Goal: Check status: Check status

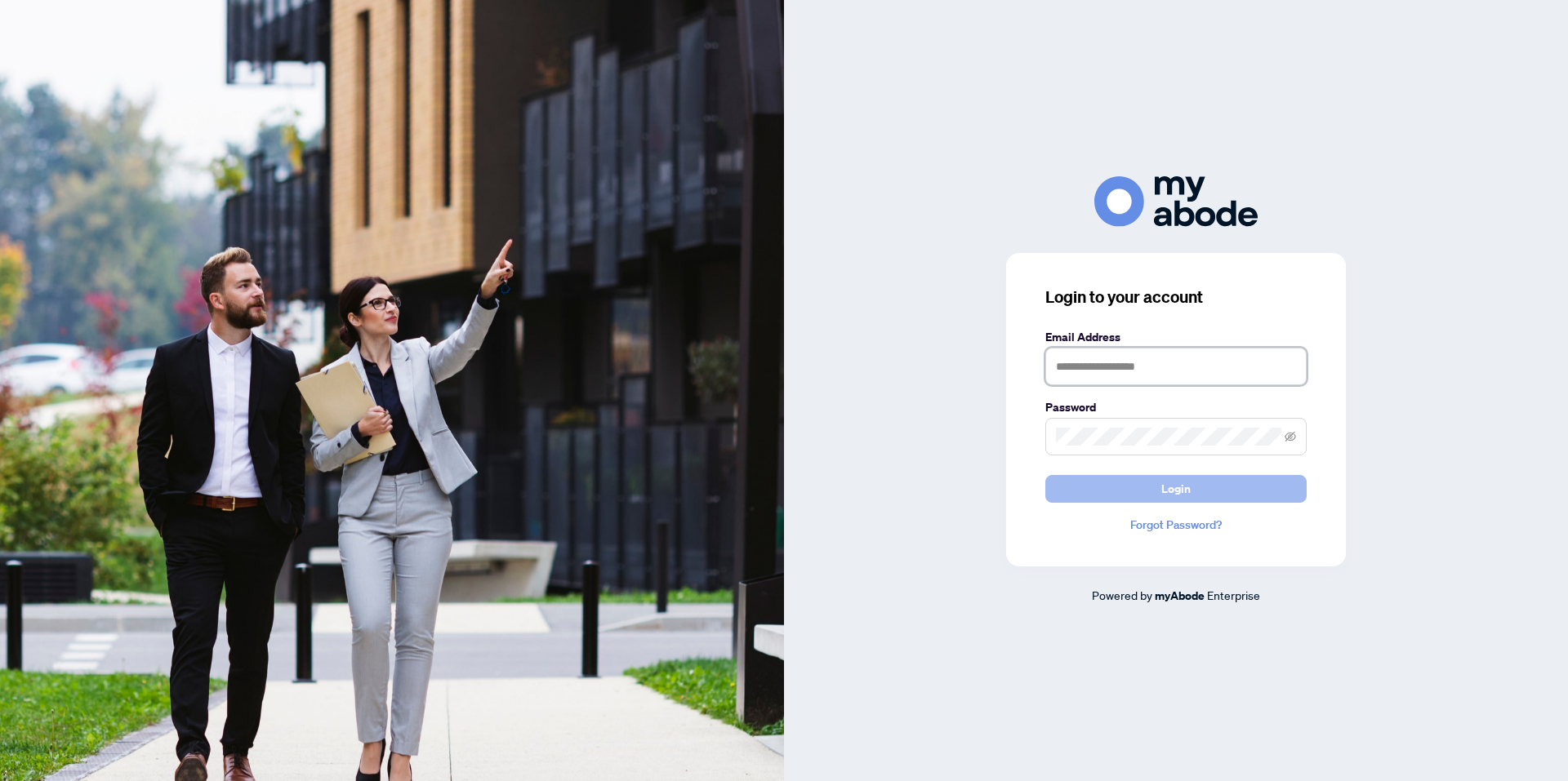
type input "**********"
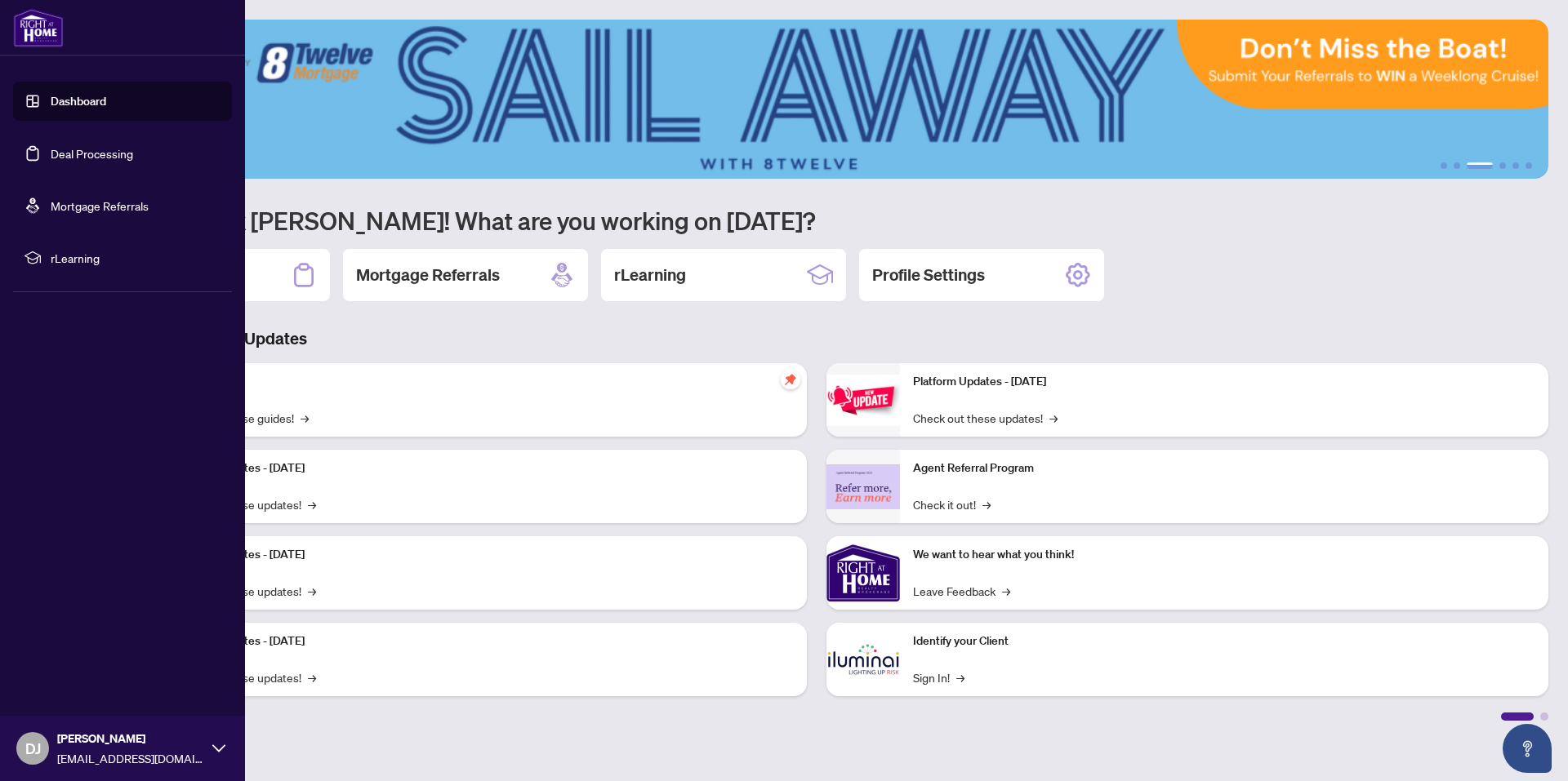
click at [133, 153] on link "Deal Processing" at bounding box center [92, 153] width 83 height 15
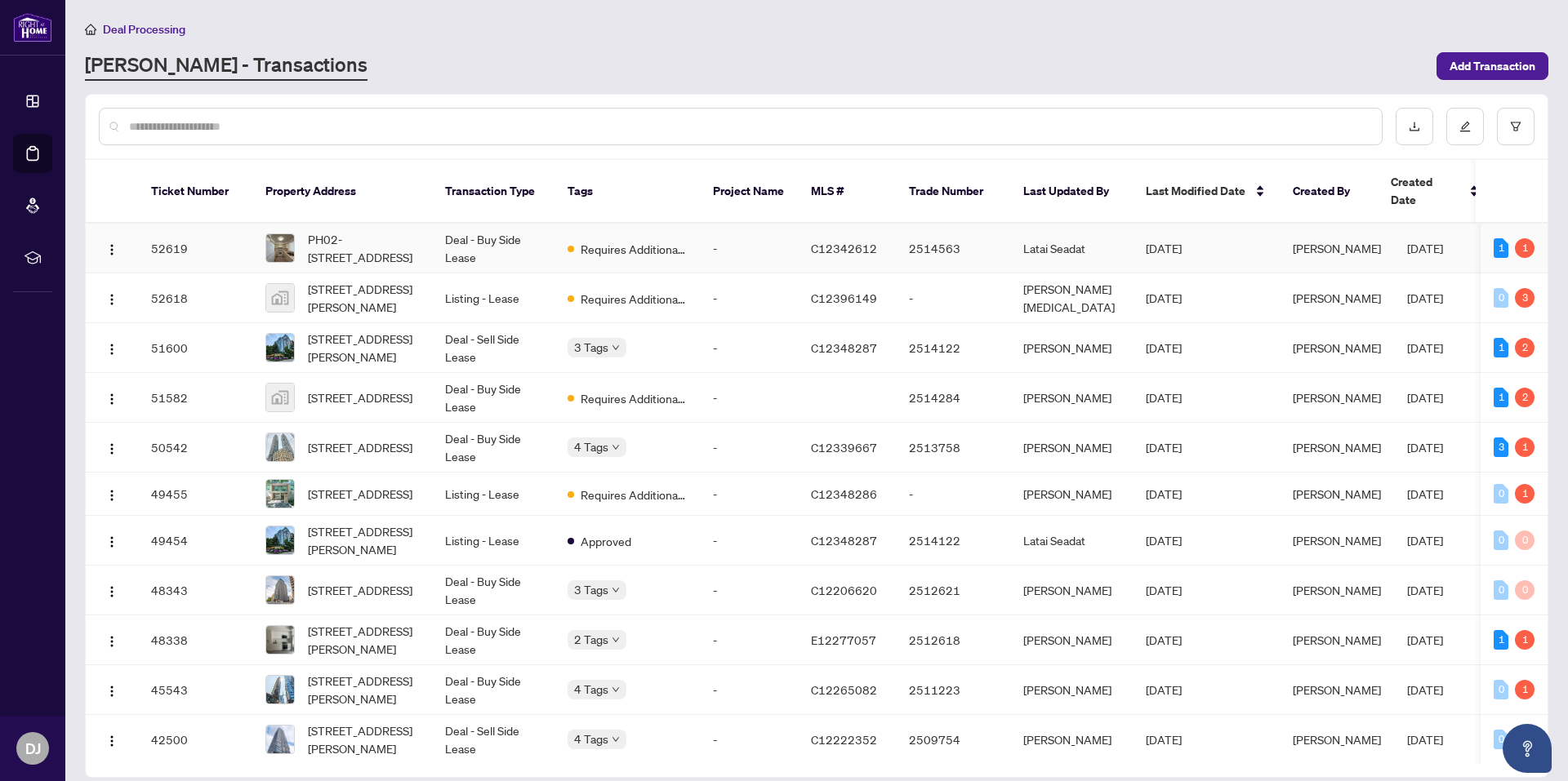
click at [602, 240] on span "Requires Additional Docs" at bounding box center [634, 249] width 106 height 18
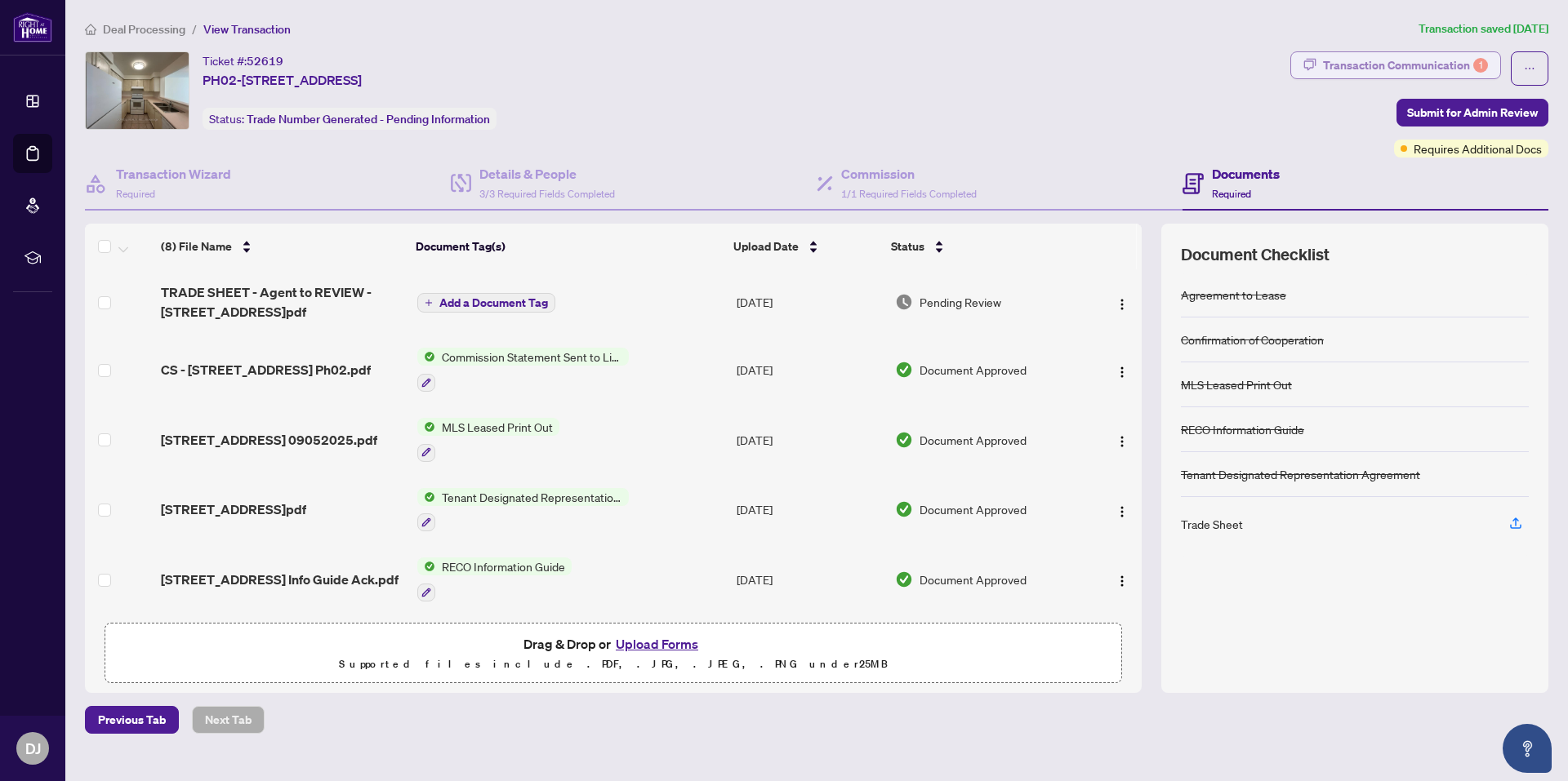
click at [1397, 70] on div "Transaction Communication 1" at bounding box center [1405, 65] width 165 height 26
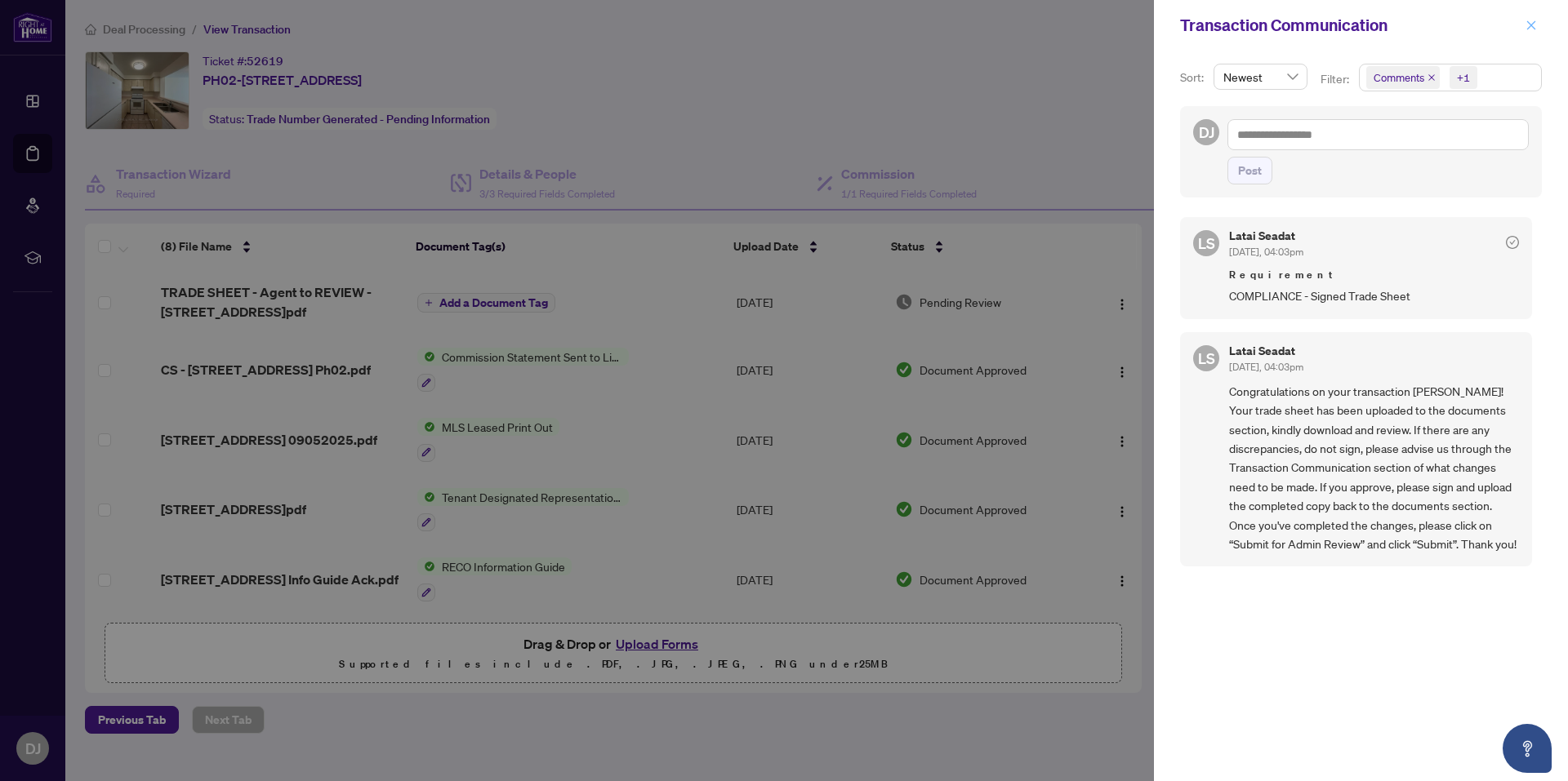
click at [1526, 28] on icon "close" at bounding box center [1530, 25] width 11 height 11
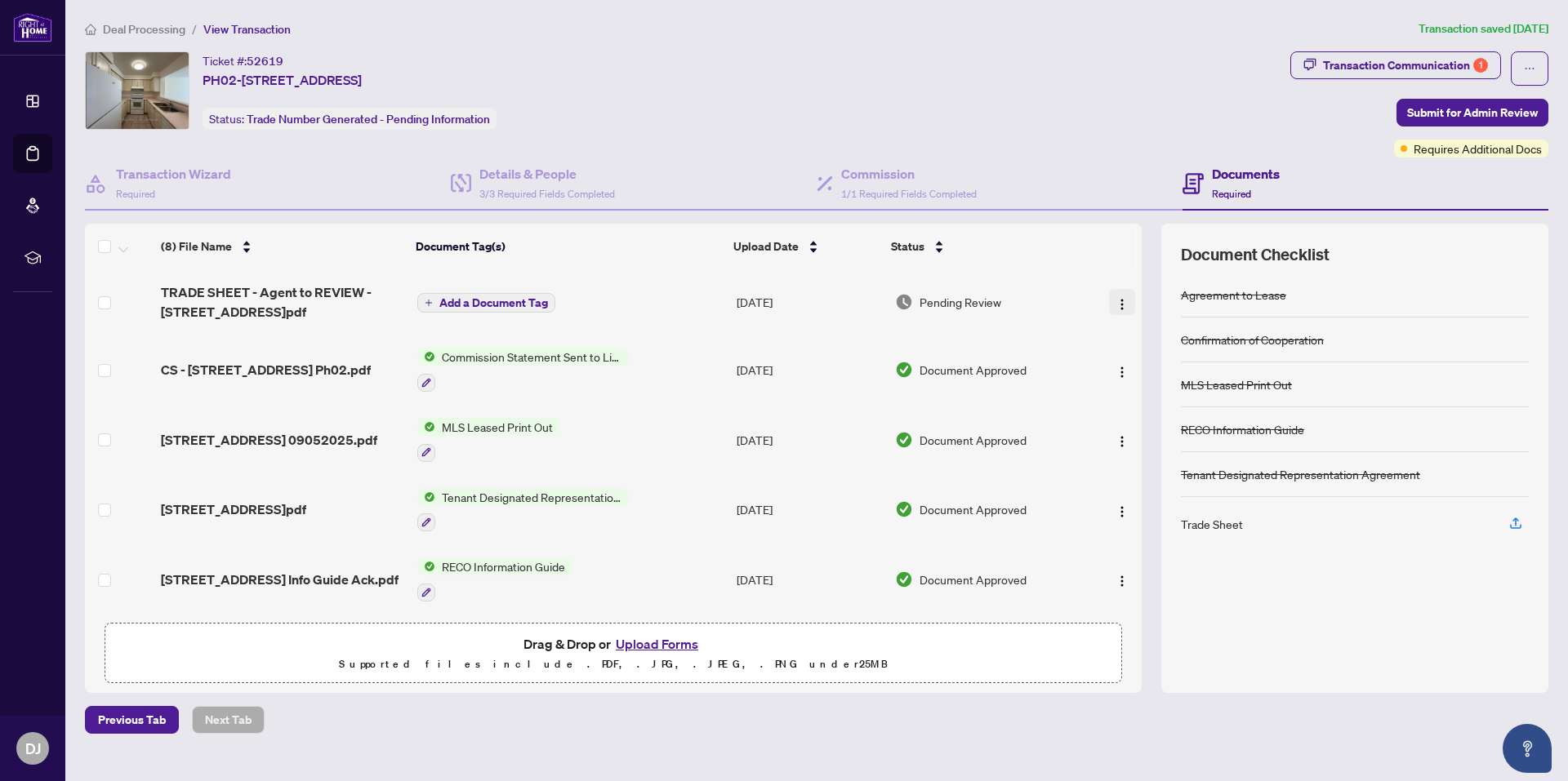
click at [1121, 299] on img "button" at bounding box center [1121, 304] width 13 height 13
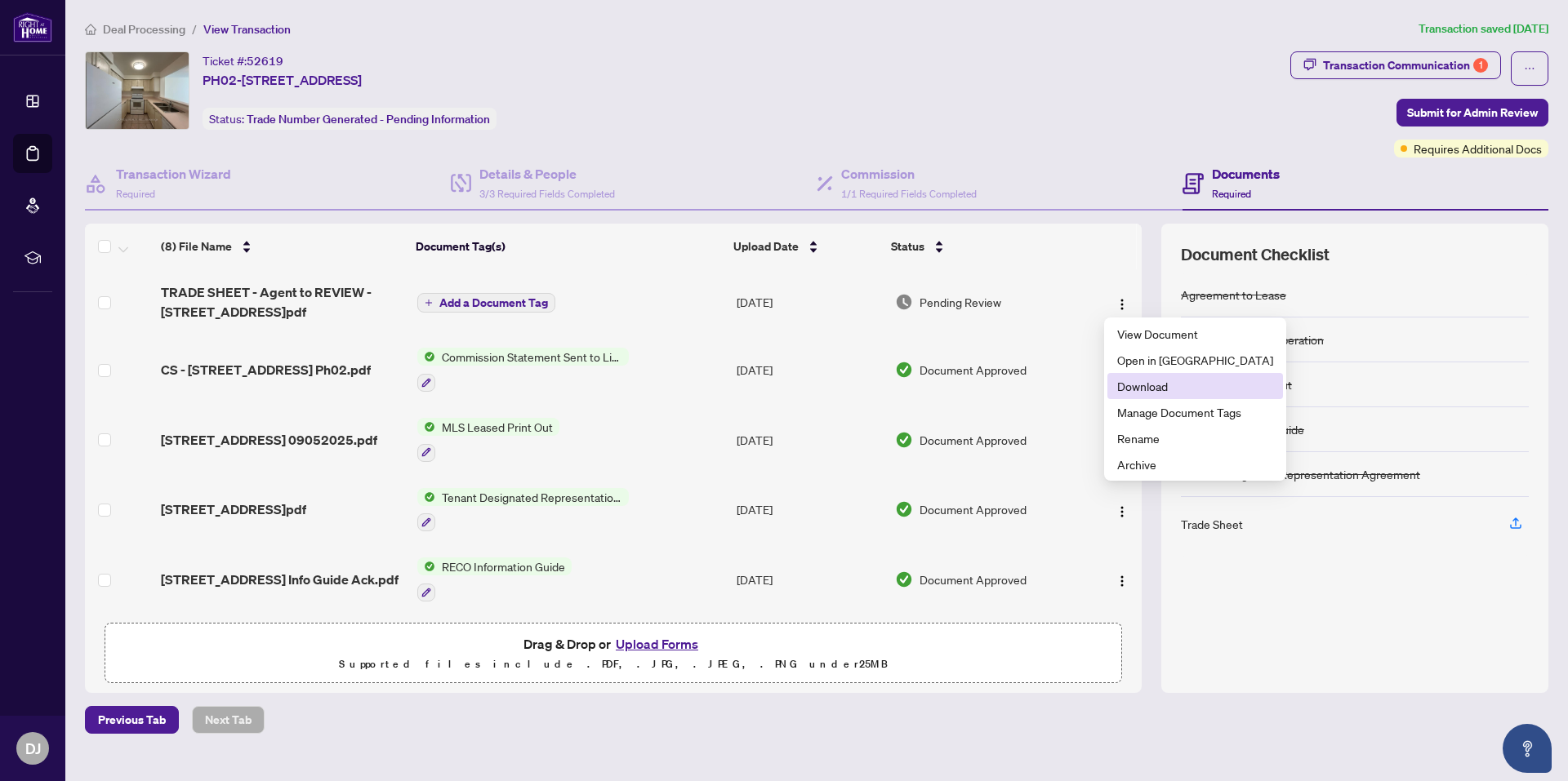
click at [1143, 397] on li "Download" at bounding box center [1194, 386] width 175 height 26
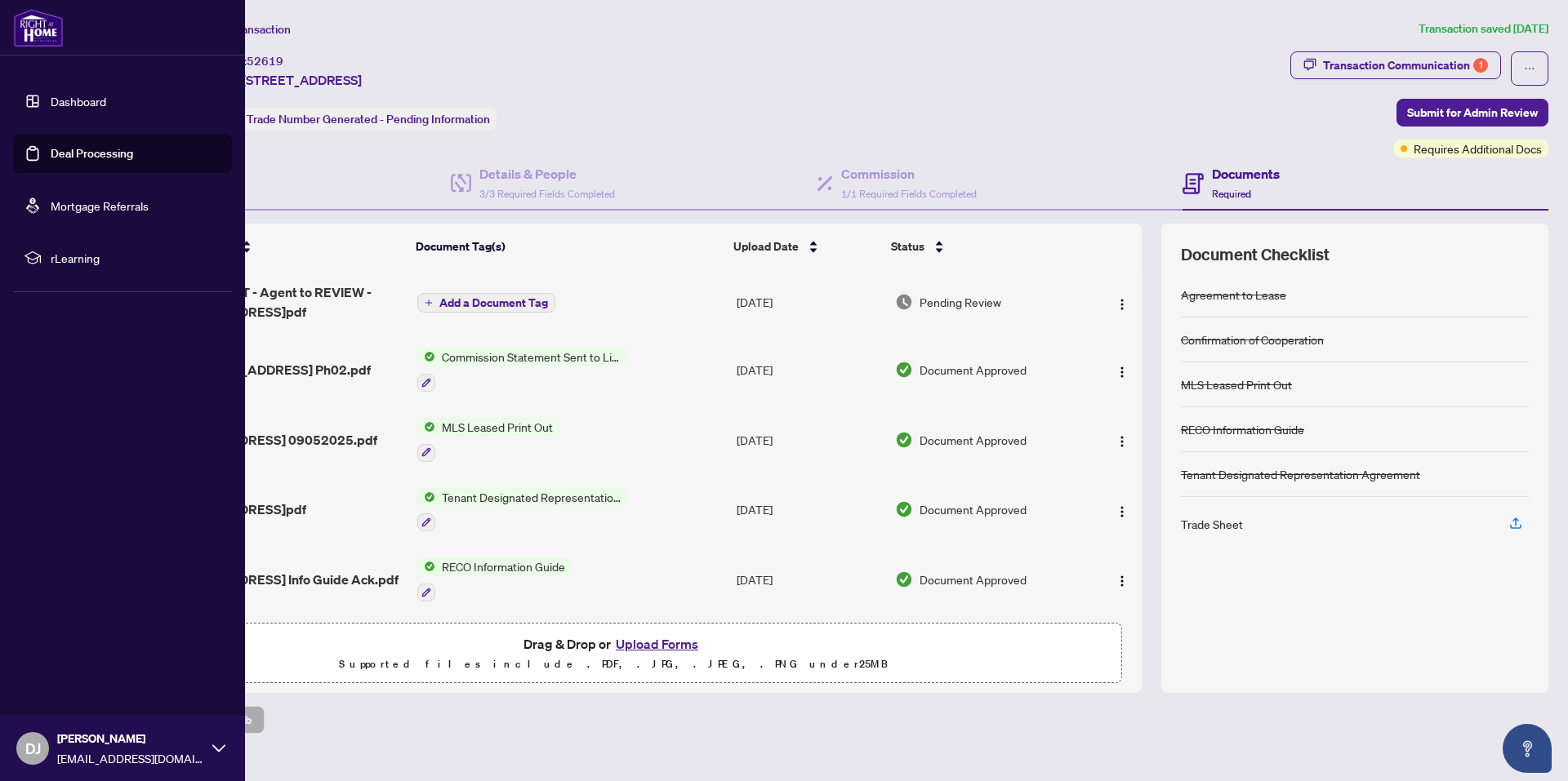
click at [50, 96] on link "Dashboard" at bounding box center [78, 101] width 56 height 15
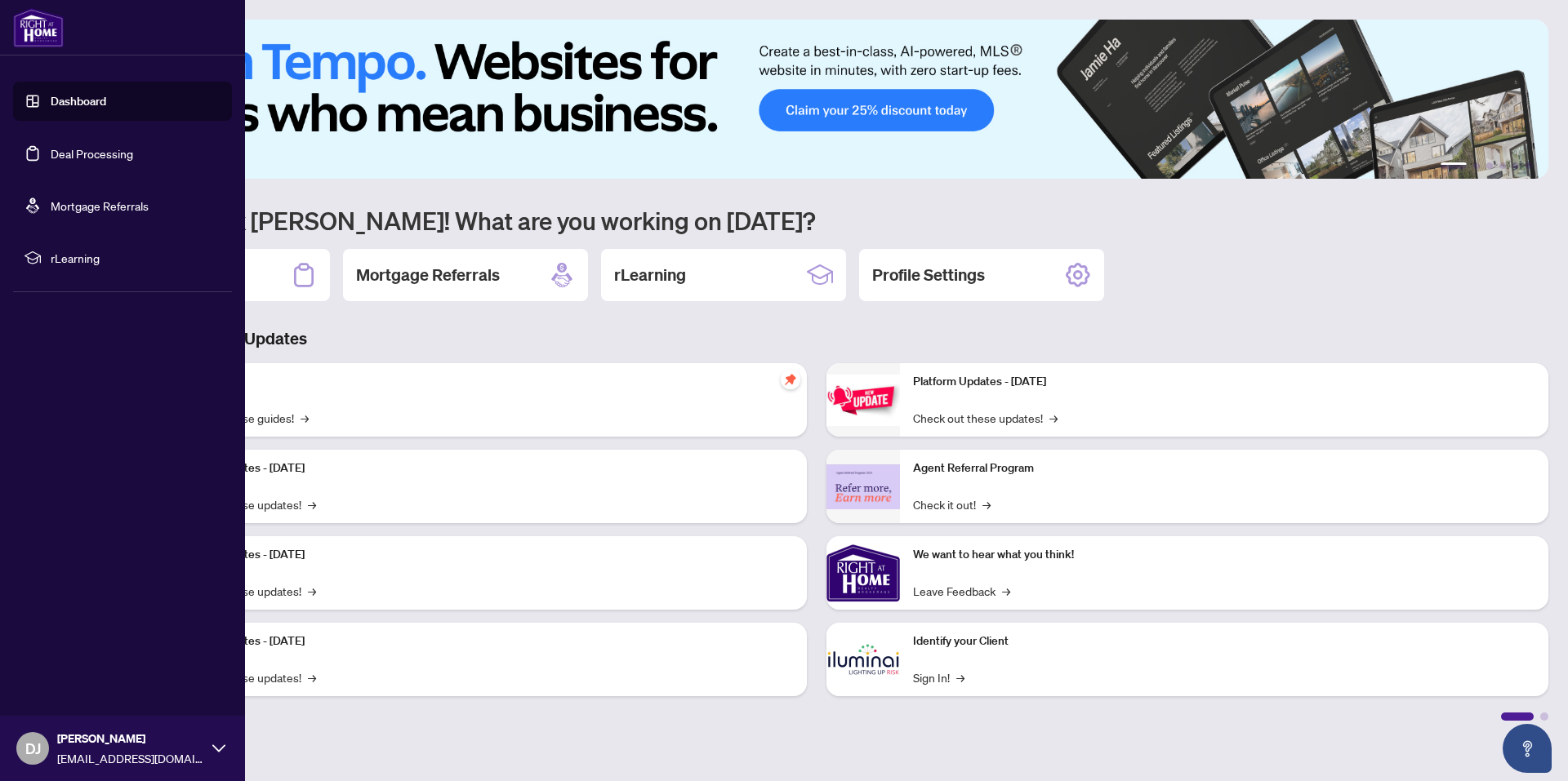
click at [66, 155] on link "Deal Processing" at bounding box center [92, 153] width 83 height 15
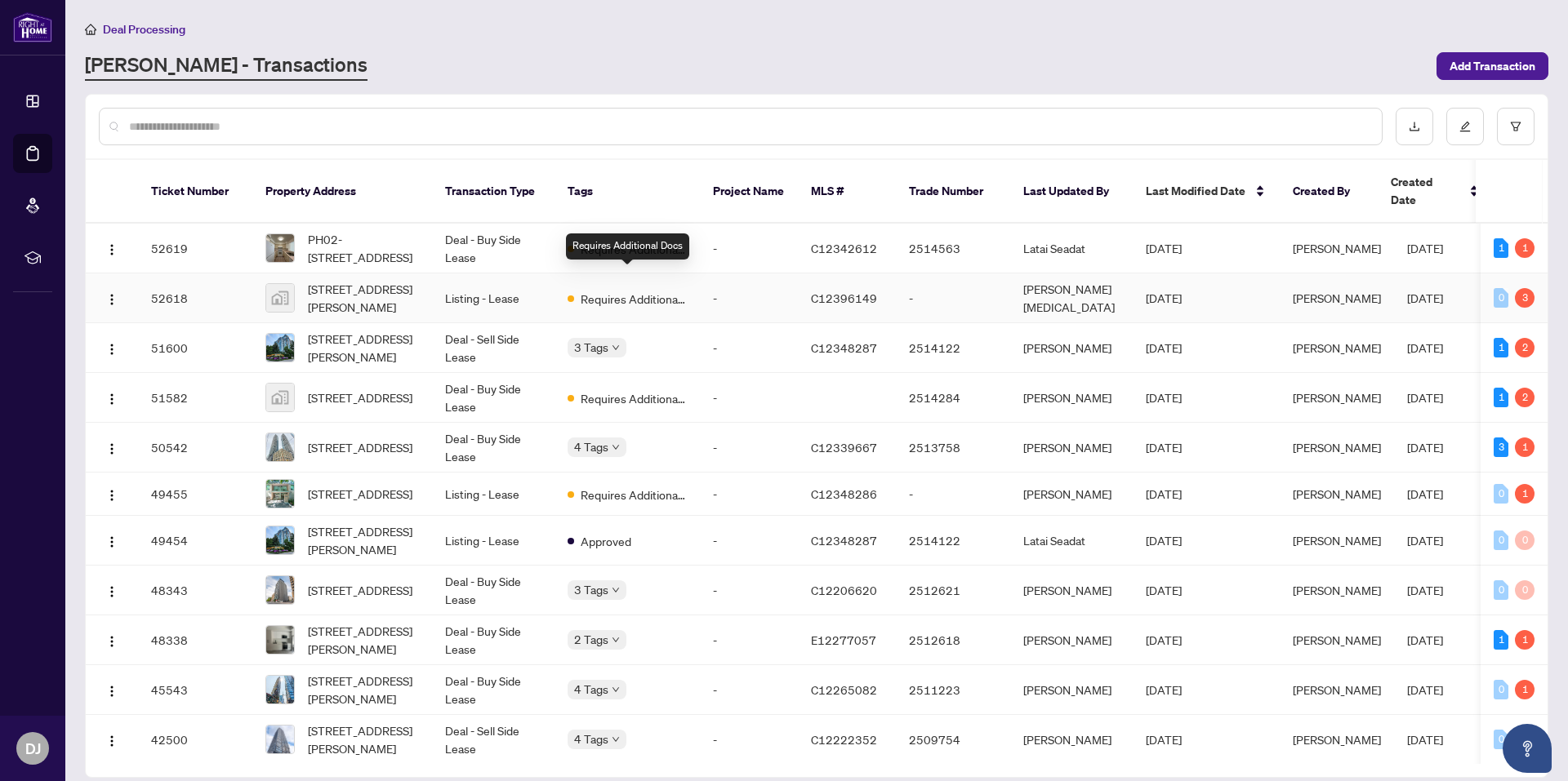
click at [611, 290] on span "Requires Additional Docs" at bounding box center [634, 299] width 106 height 18
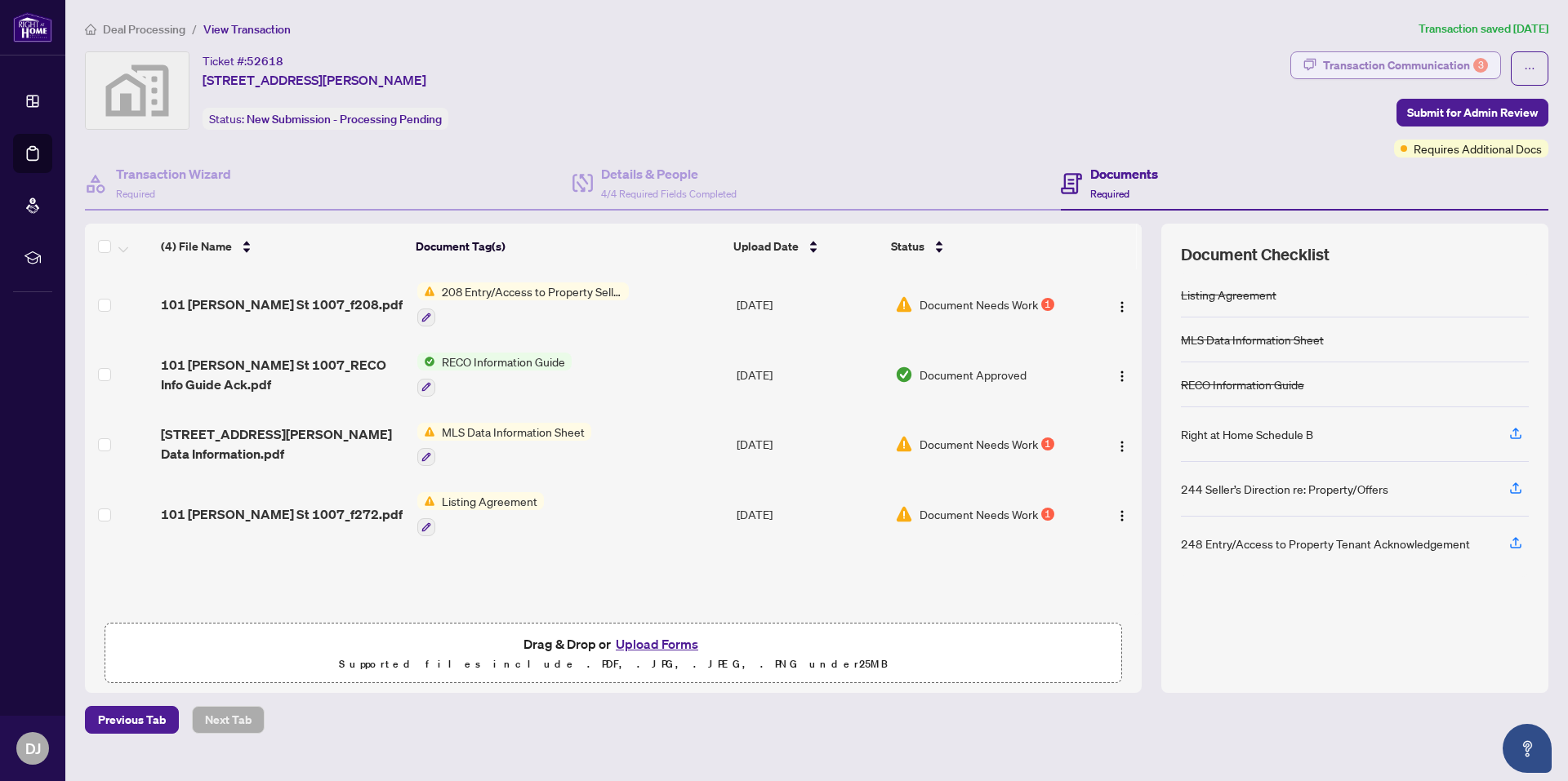
click at [1404, 68] on div "Transaction Communication 3" at bounding box center [1405, 65] width 165 height 26
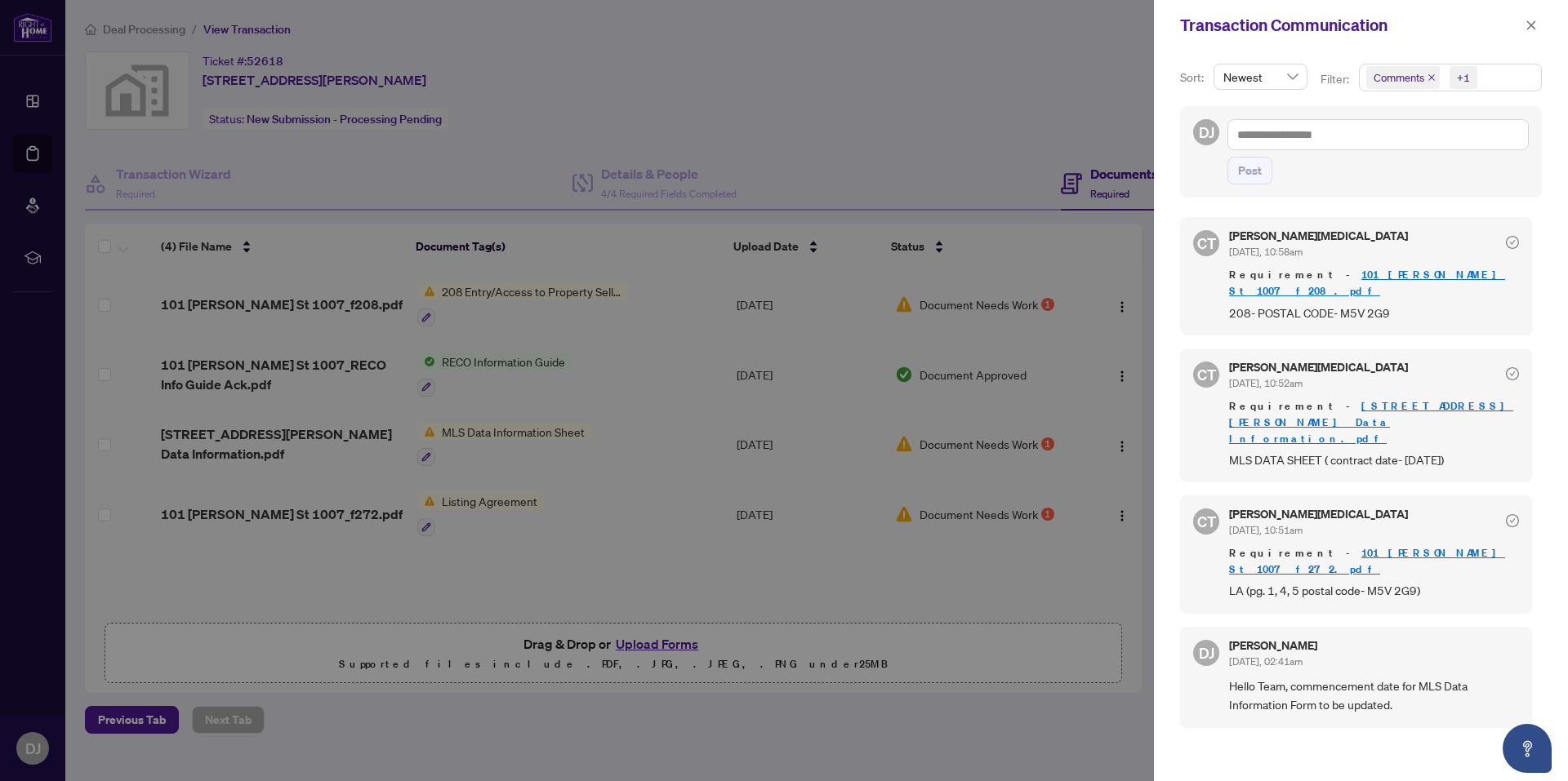
click at [50, 166] on div at bounding box center [784, 390] width 1568 height 781
click at [39, 159] on div at bounding box center [784, 390] width 1568 height 781
click at [1536, 26] on icon "close" at bounding box center [1530, 25] width 11 height 11
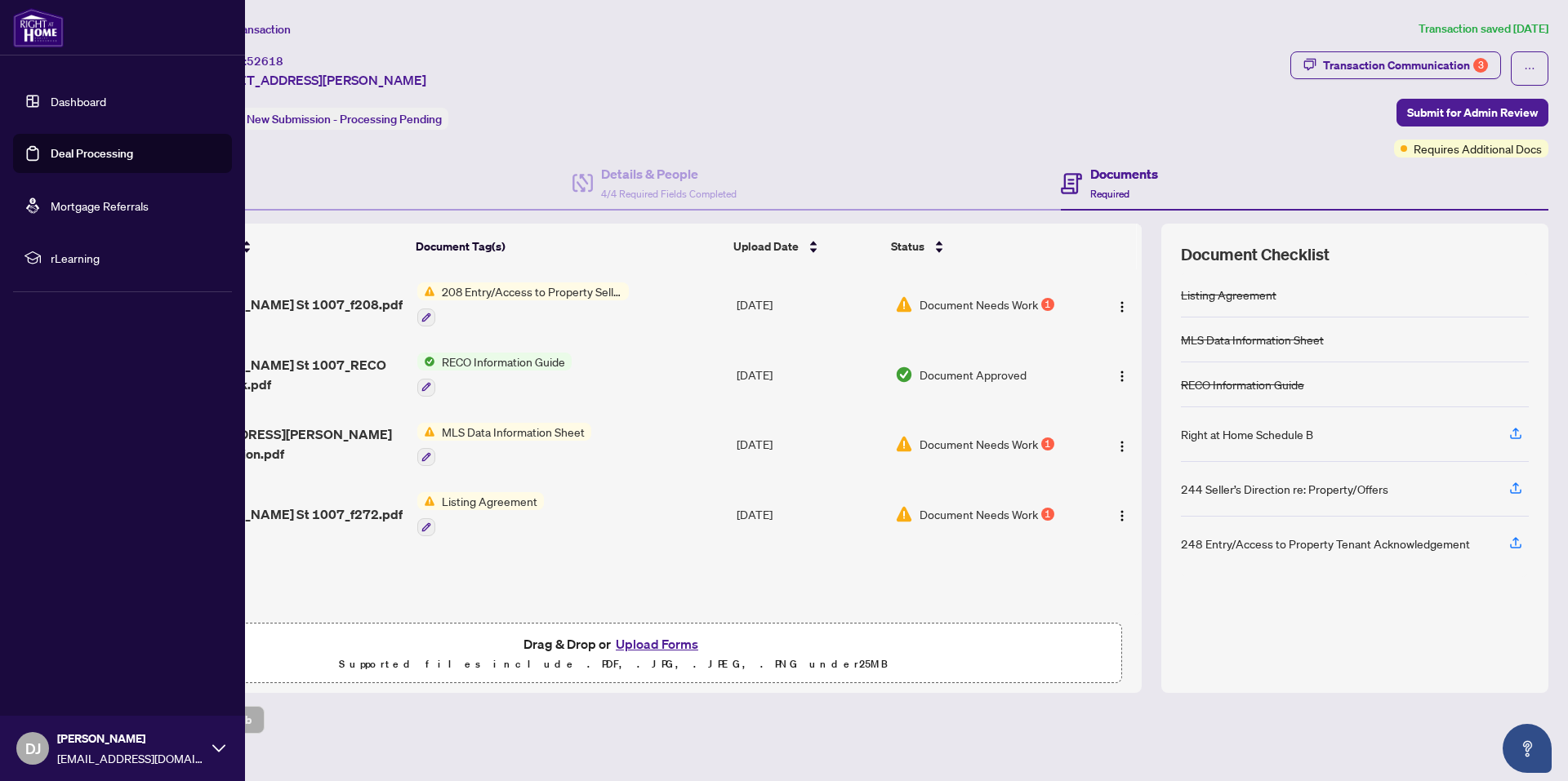
click at [79, 102] on link "Dashboard" at bounding box center [78, 101] width 56 height 15
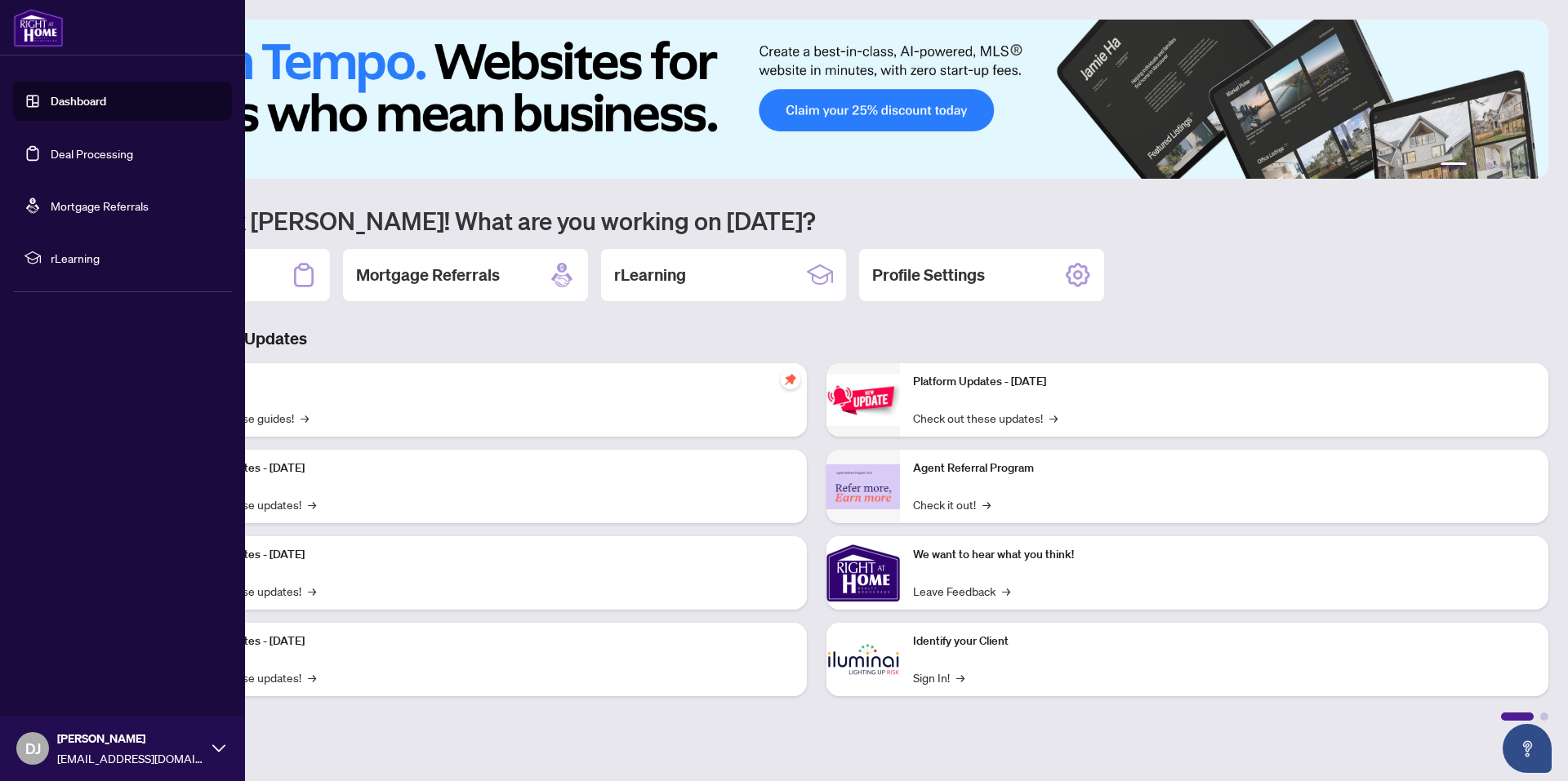
click at [114, 160] on link "Deal Processing" at bounding box center [92, 153] width 83 height 15
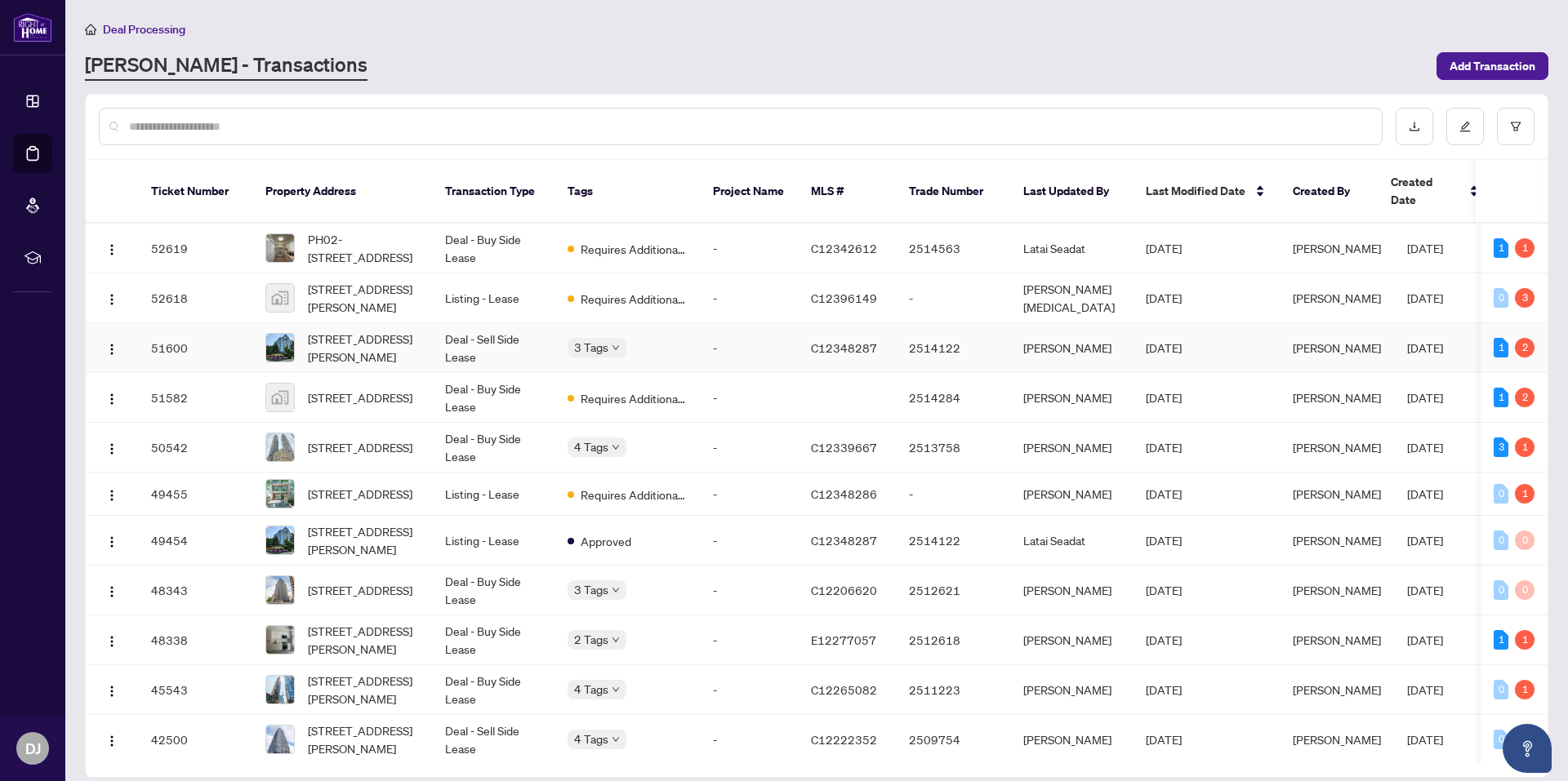
click at [480, 340] on td "Deal - Sell Side Lease" at bounding box center [493, 348] width 123 height 50
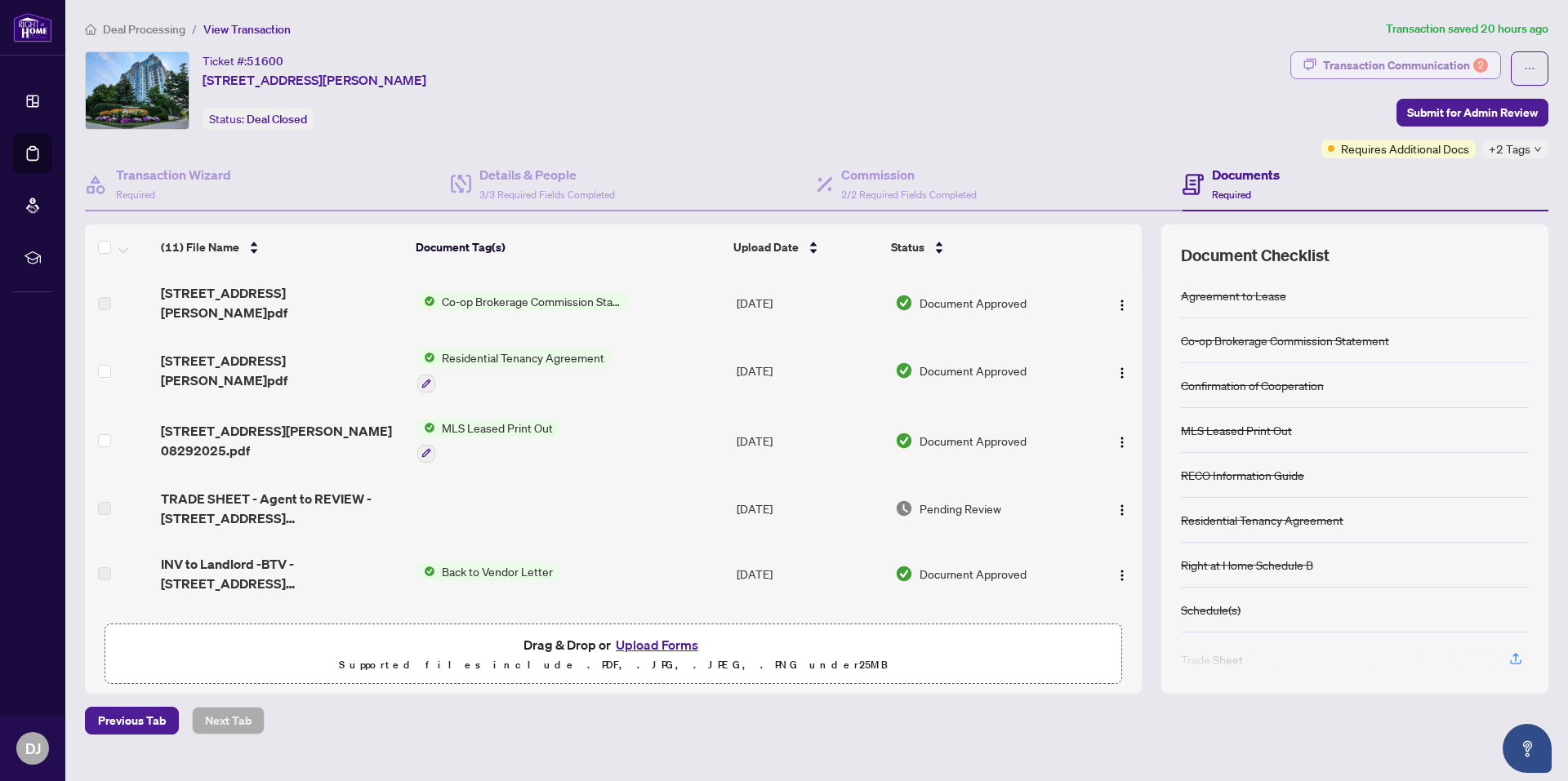
click at [1394, 65] on div "Transaction Communication 2" at bounding box center [1405, 65] width 165 height 26
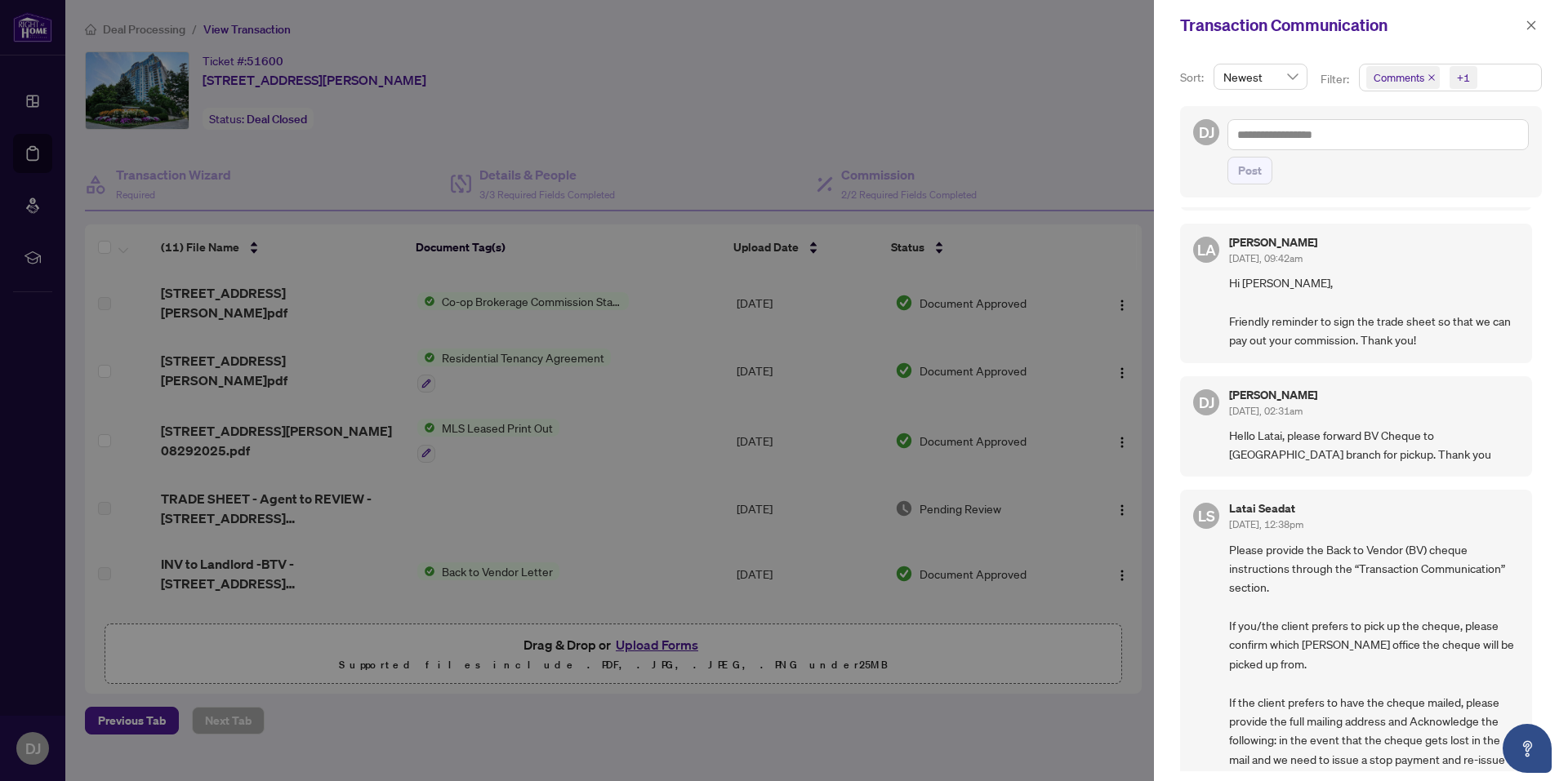
scroll to position [490, 0]
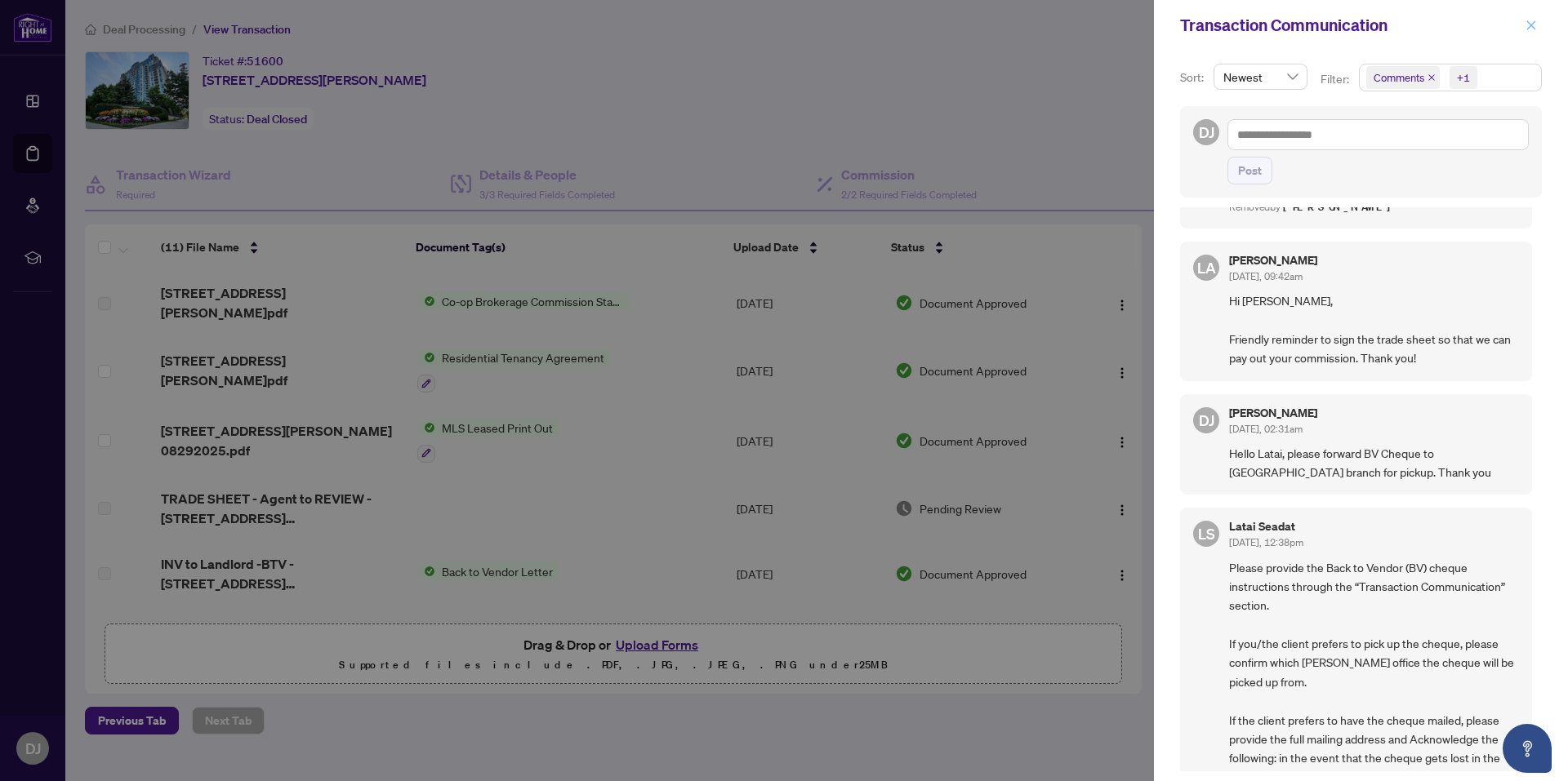
click at [1521, 27] on button "button" at bounding box center [1530, 25] width 21 height 19
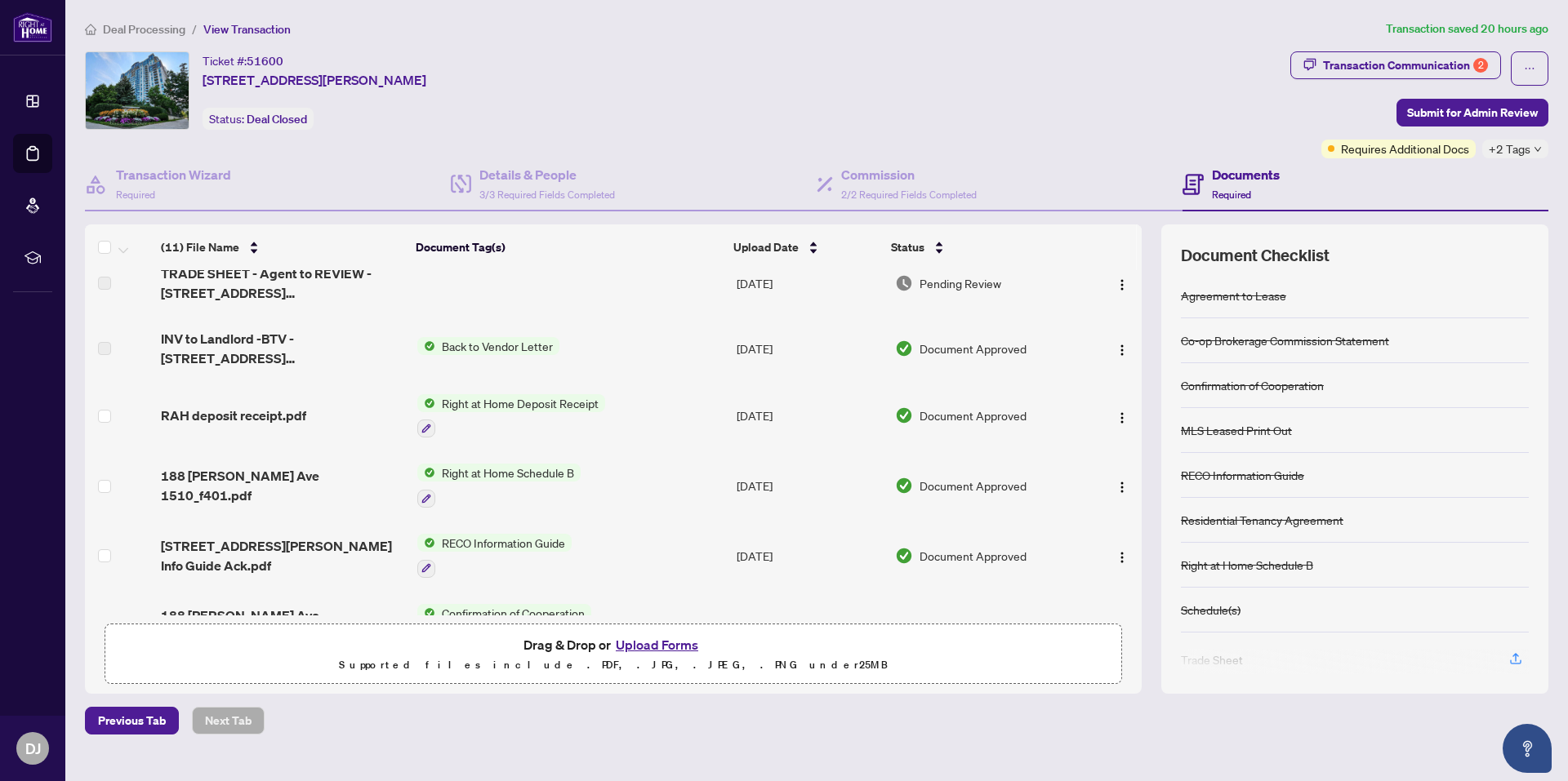
scroll to position [0, 0]
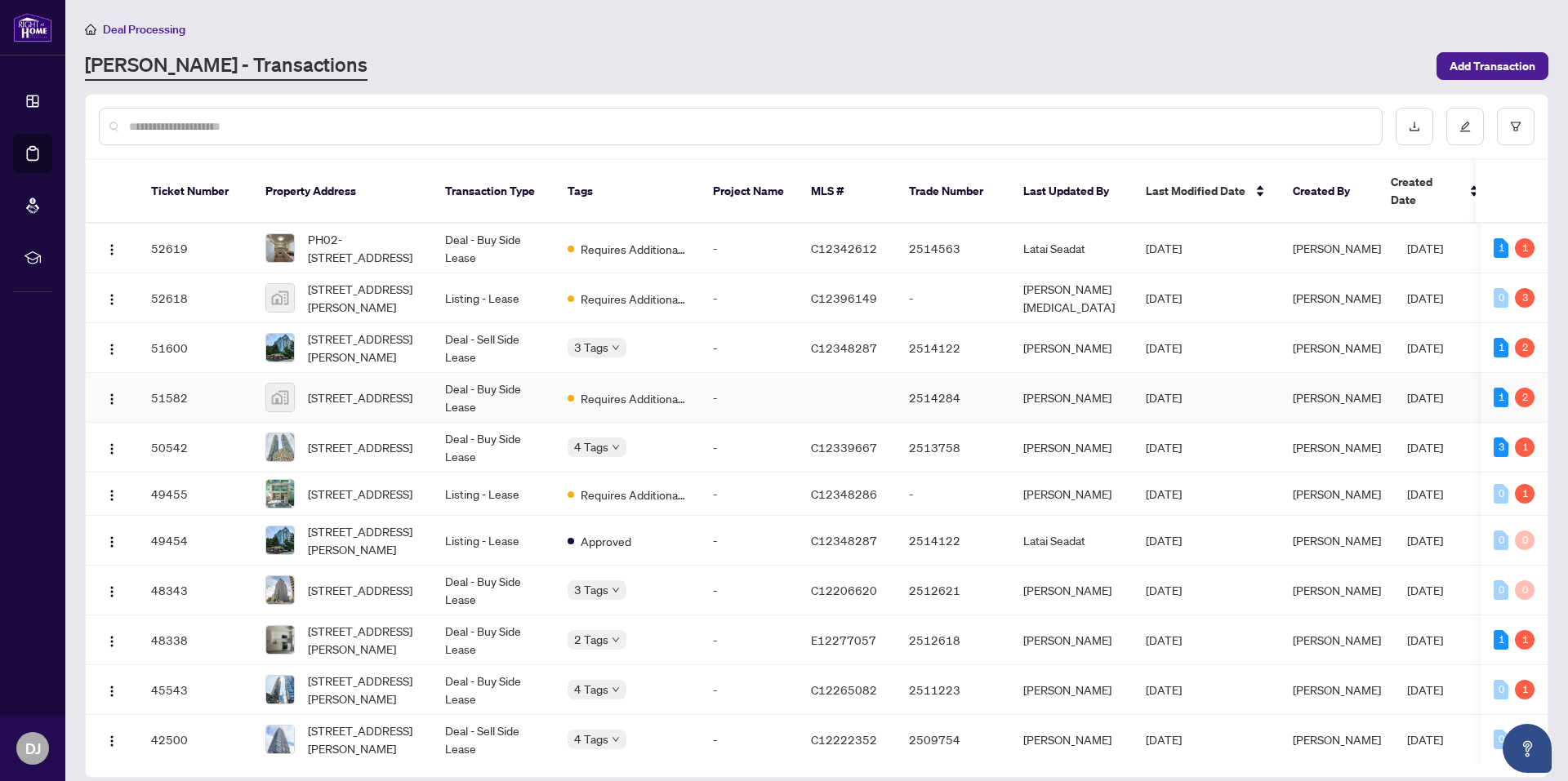
click at [513, 388] on td "Deal - Buy Side Lease" at bounding box center [493, 398] width 123 height 50
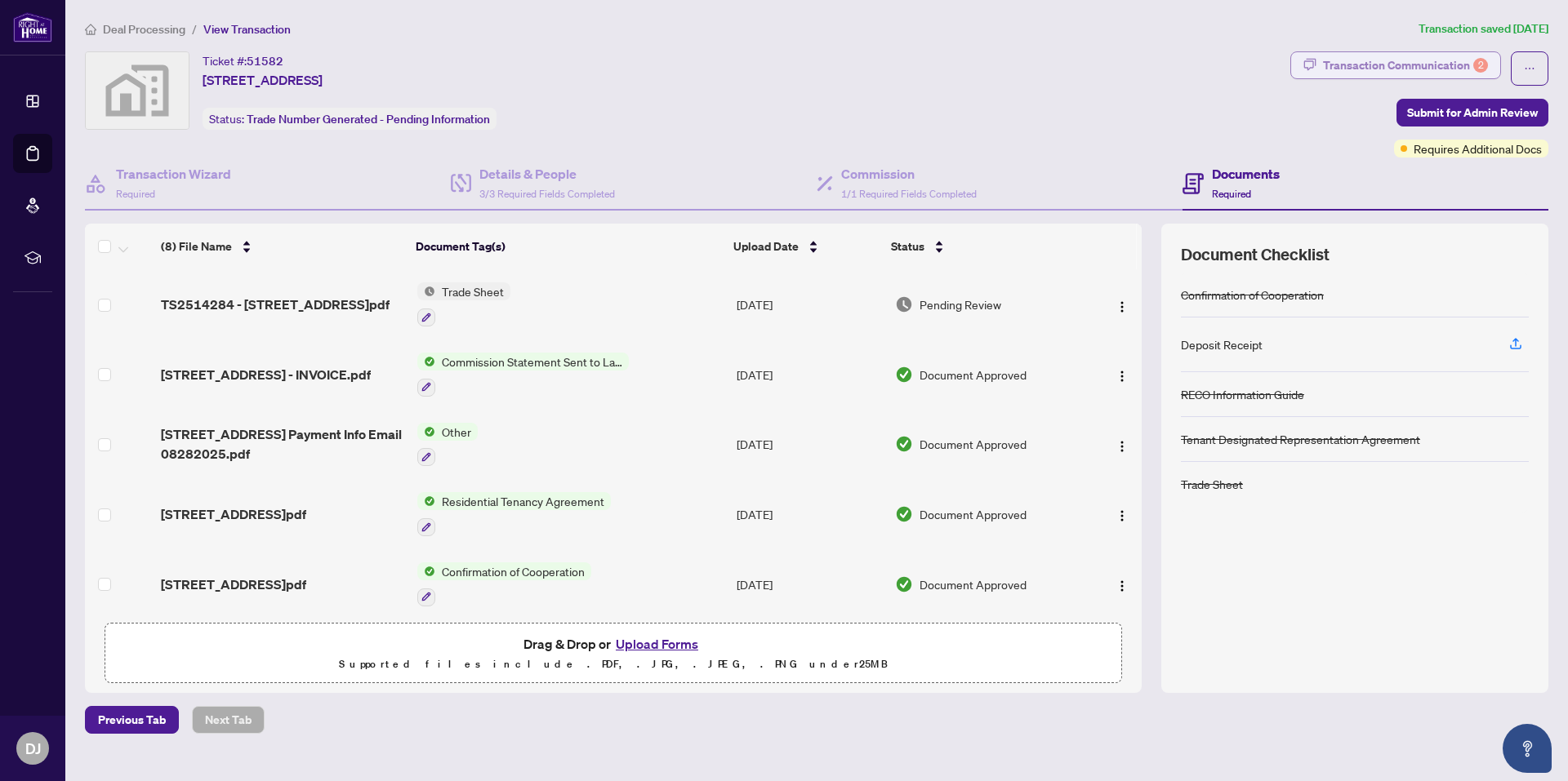
click at [1362, 68] on div "Transaction Communication 2" at bounding box center [1405, 65] width 165 height 26
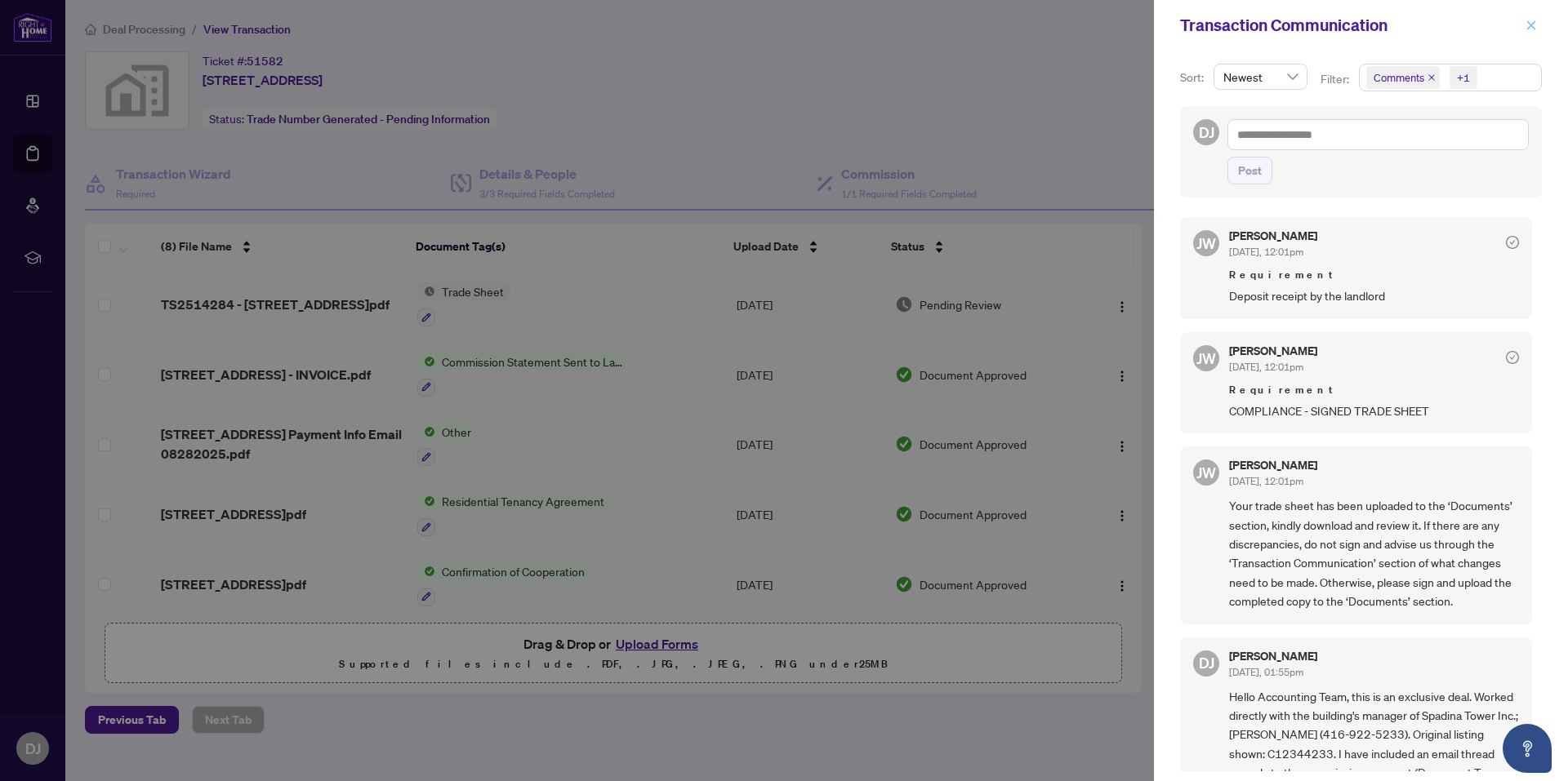
click at [1526, 30] on icon "close" at bounding box center [1530, 25] width 11 height 11
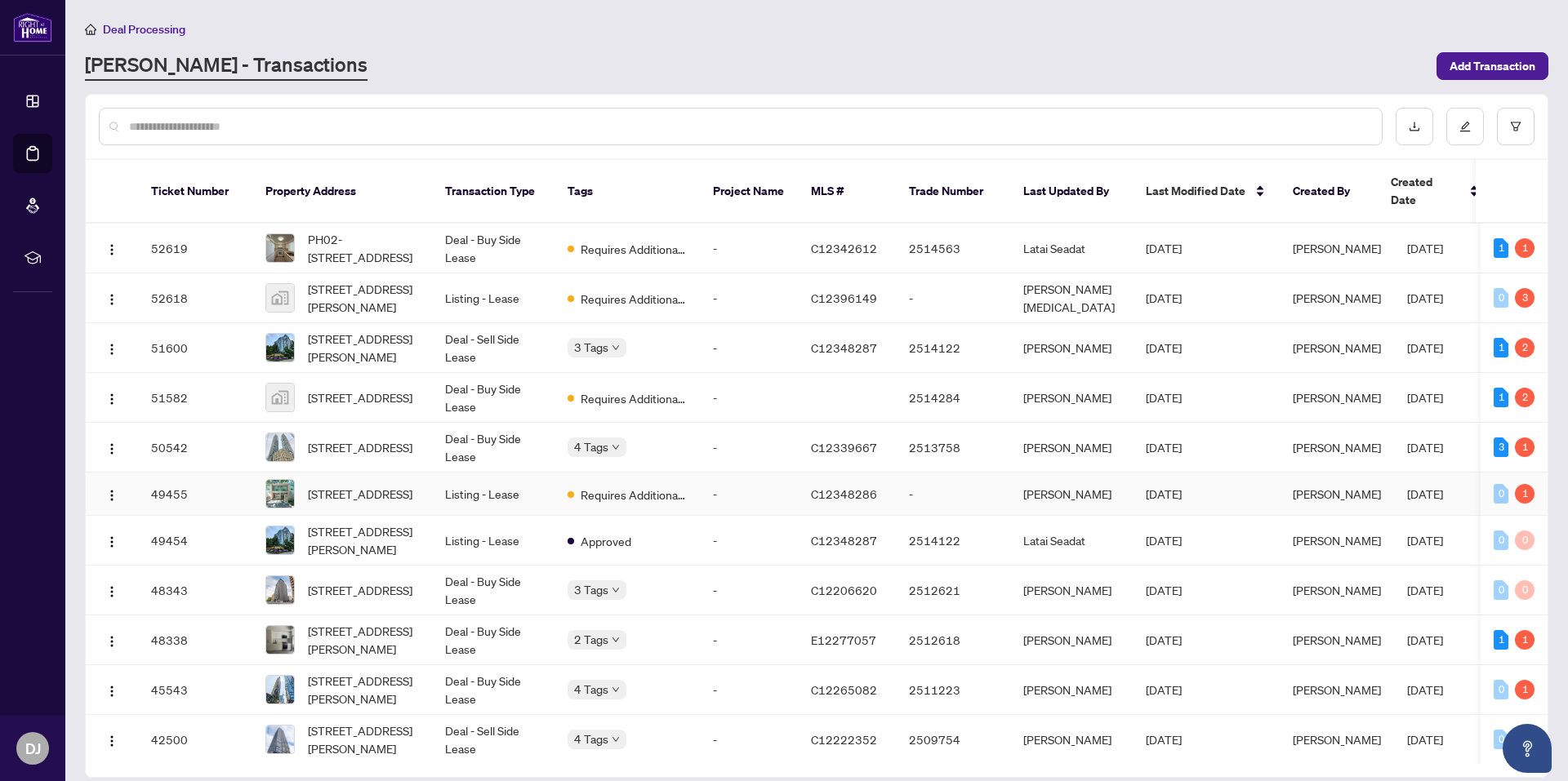
click at [562, 480] on td "Requires Additional Docs" at bounding box center [627, 494] width 145 height 43
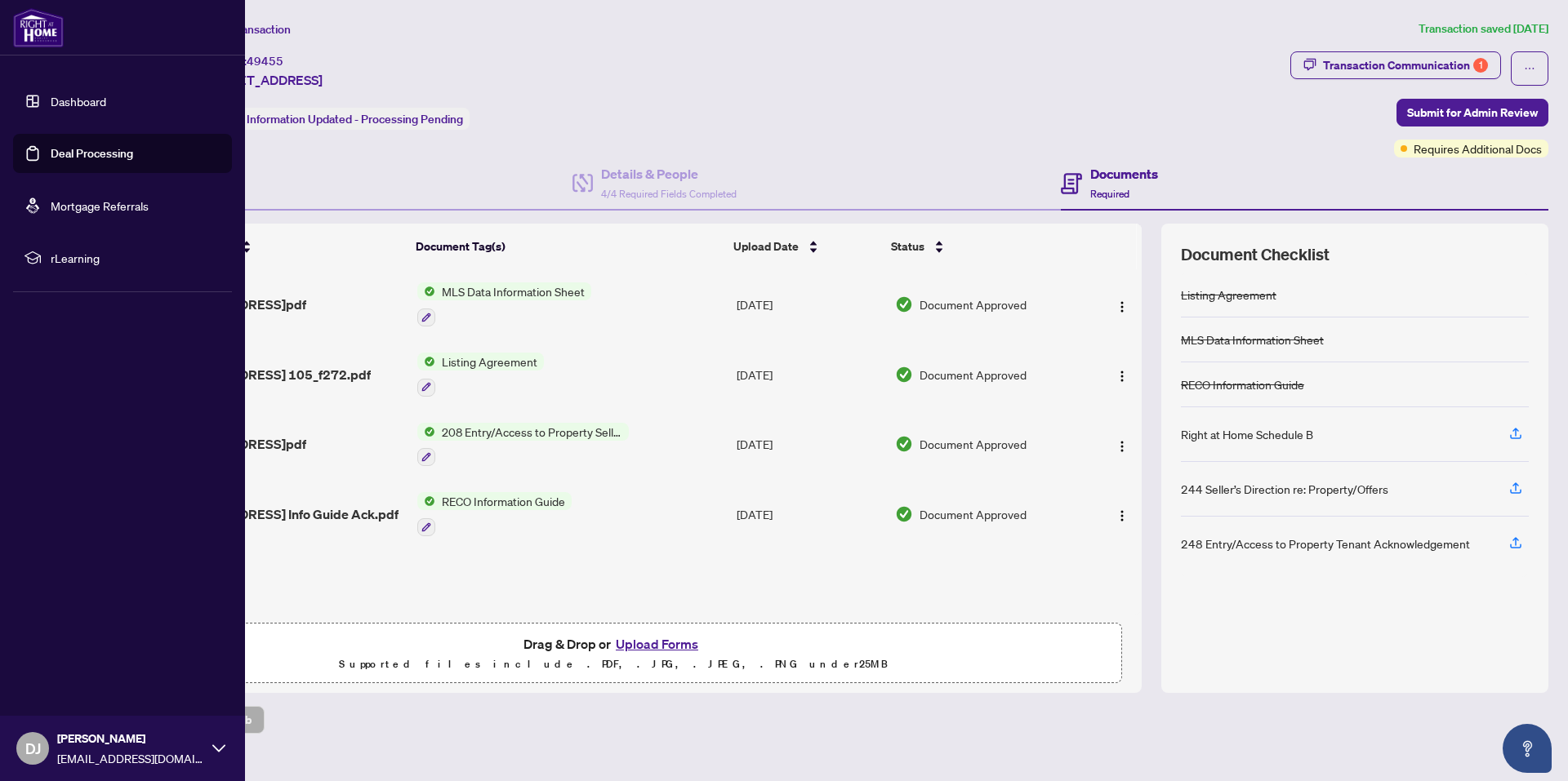
click at [50, 157] on link "Deal Processing" at bounding box center [92, 153] width 83 height 15
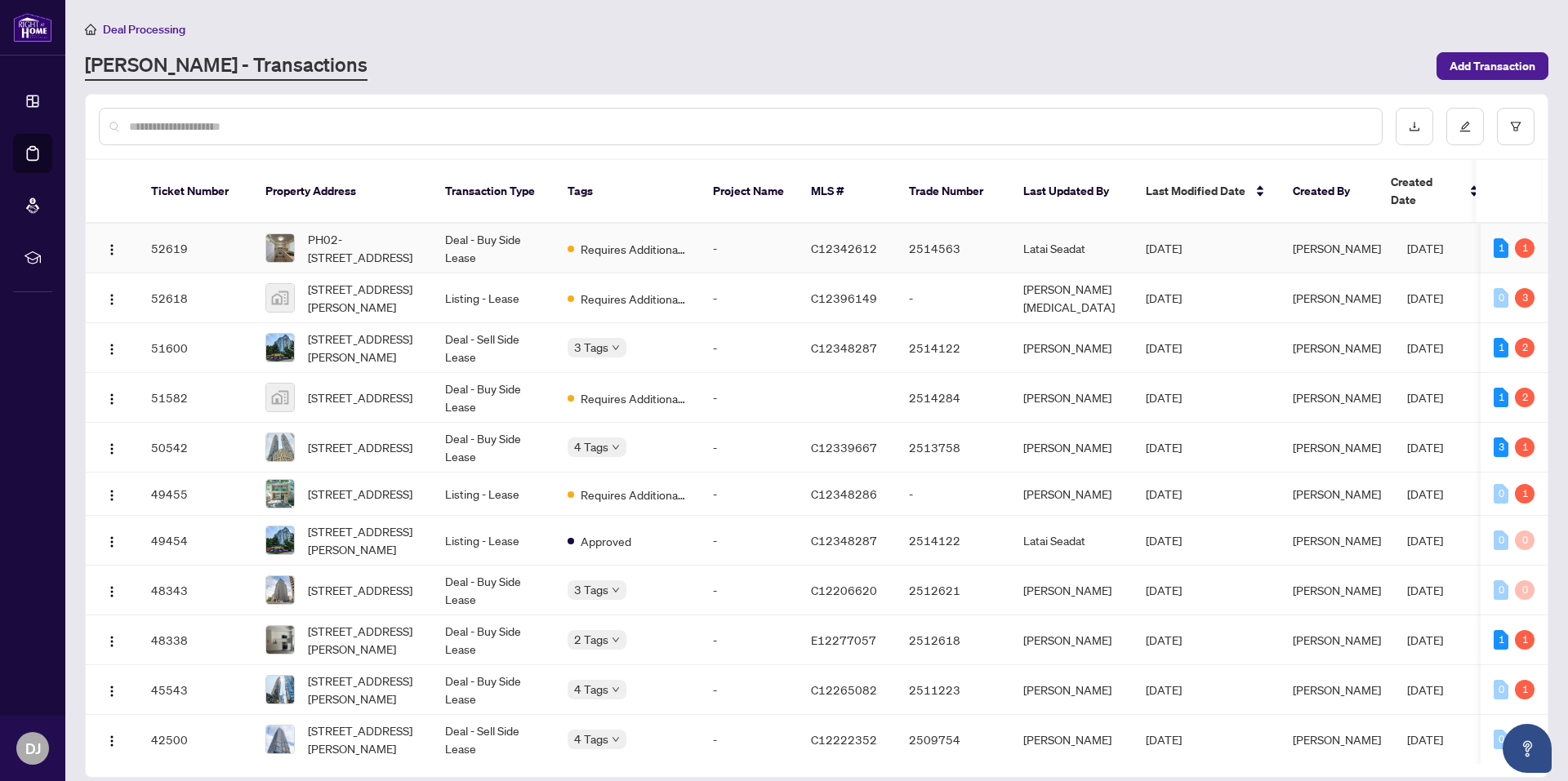
click at [627, 240] on td "Requires Additional Docs" at bounding box center [627, 248] width 145 height 50
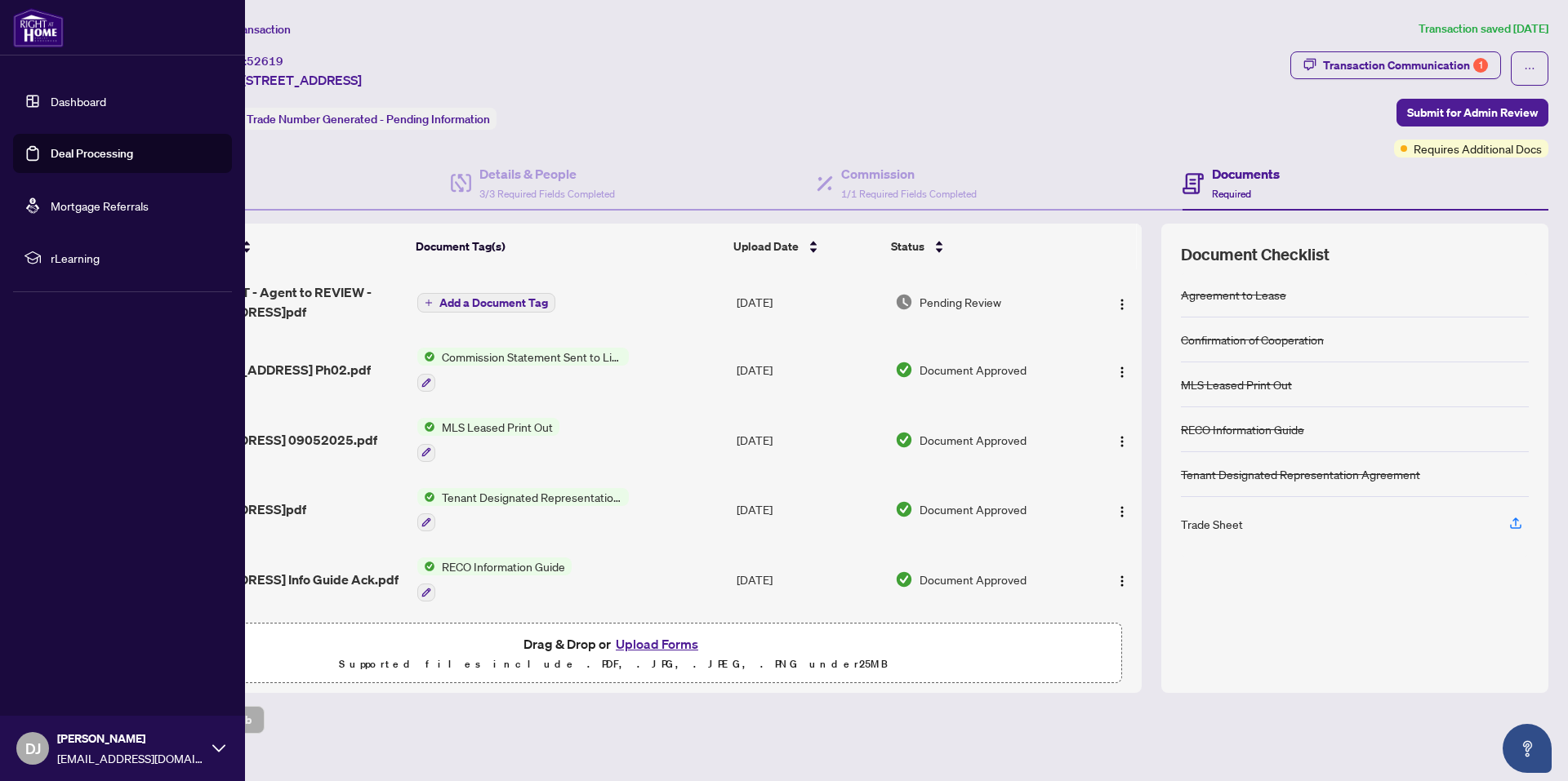
click at [52, 152] on link "Deal Processing" at bounding box center [92, 153] width 83 height 15
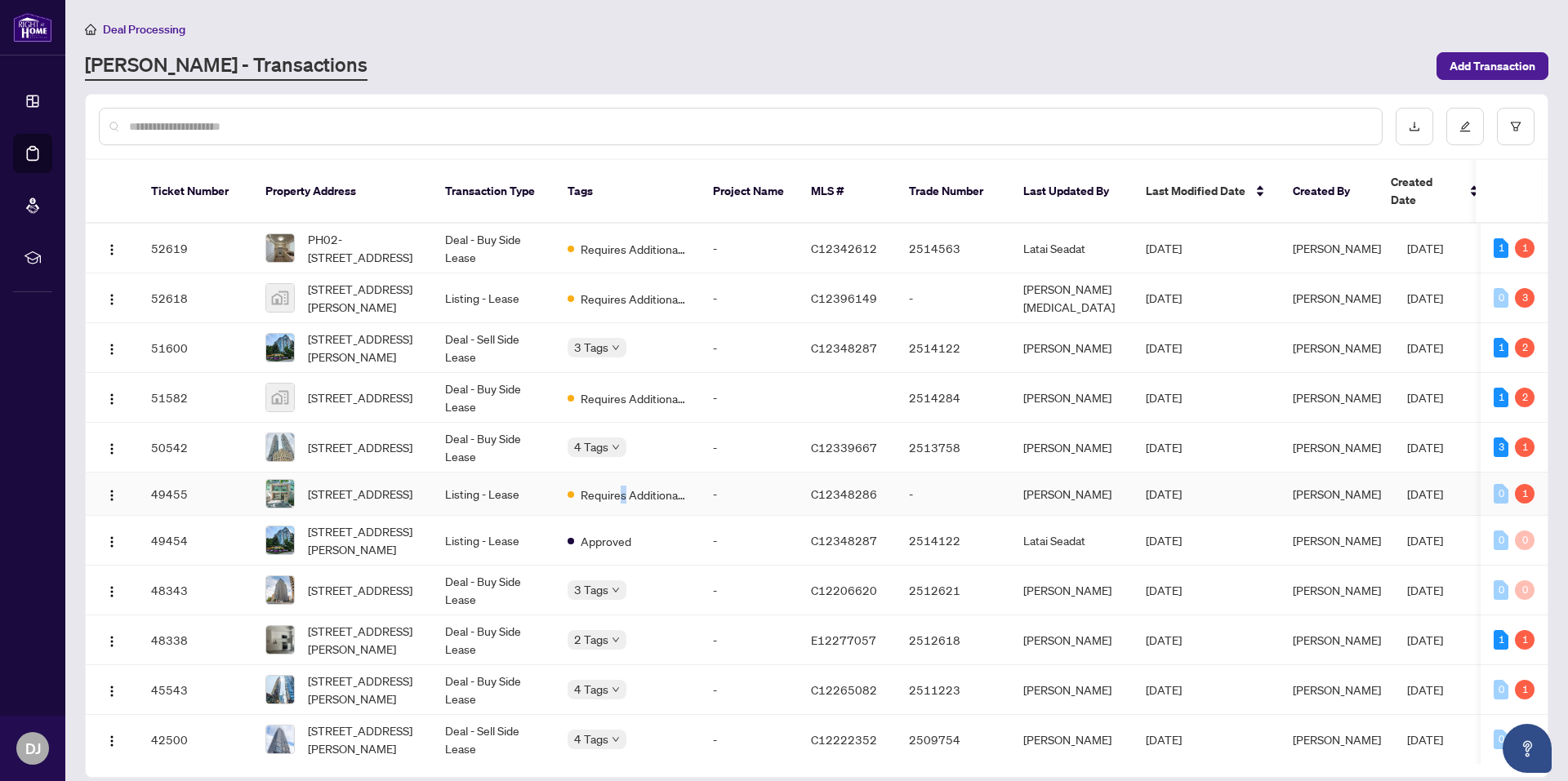
click at [623, 487] on span "Requires Additional Docs" at bounding box center [634, 495] width 106 height 18
